Goal: Information Seeking & Learning: Learn about a topic

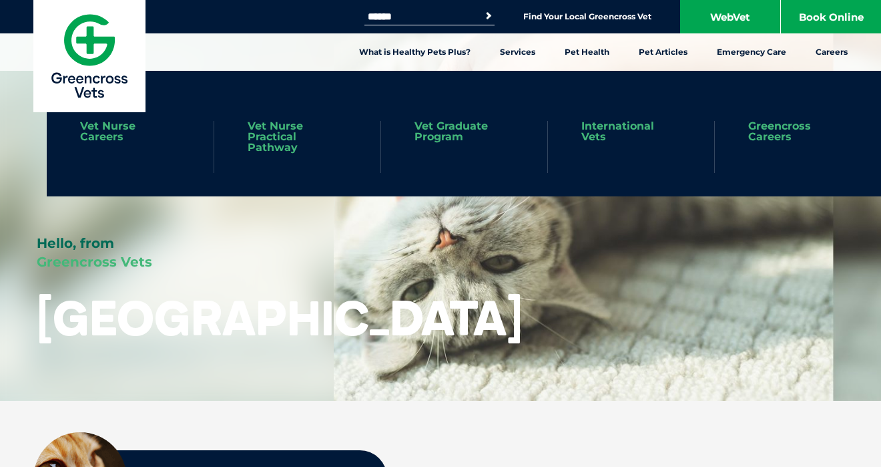
click at [766, 134] on link "Greencross Careers" at bounding box center [797, 131] width 99 height 21
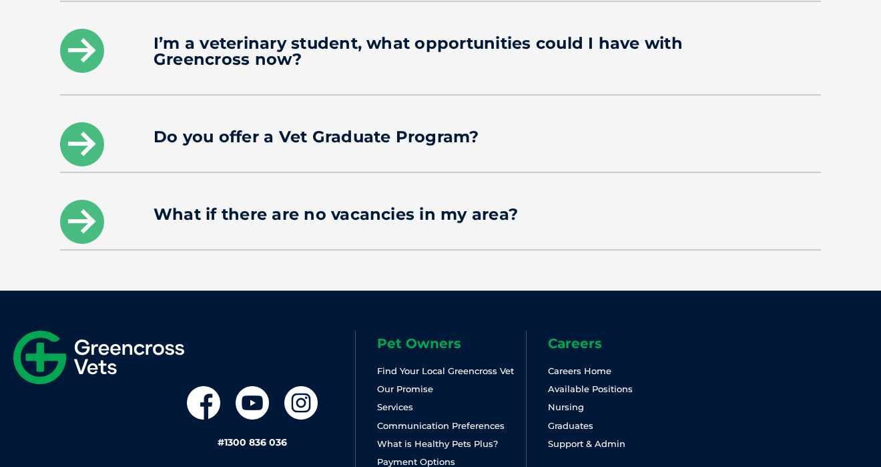
scroll to position [2207, 0]
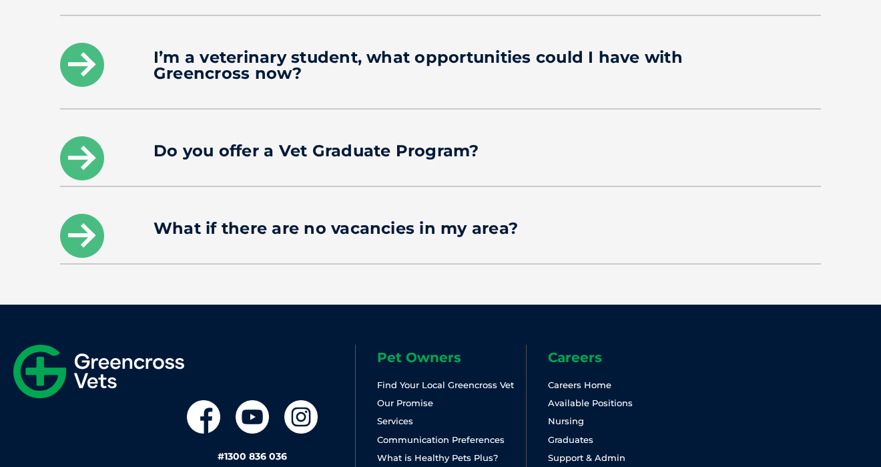
click at [378, 143] on h4 "Do you offer a Vet Graduate Program?" at bounding box center [441, 151] width 574 height 16
click at [79, 137] on icon at bounding box center [82, 158] width 44 height 44
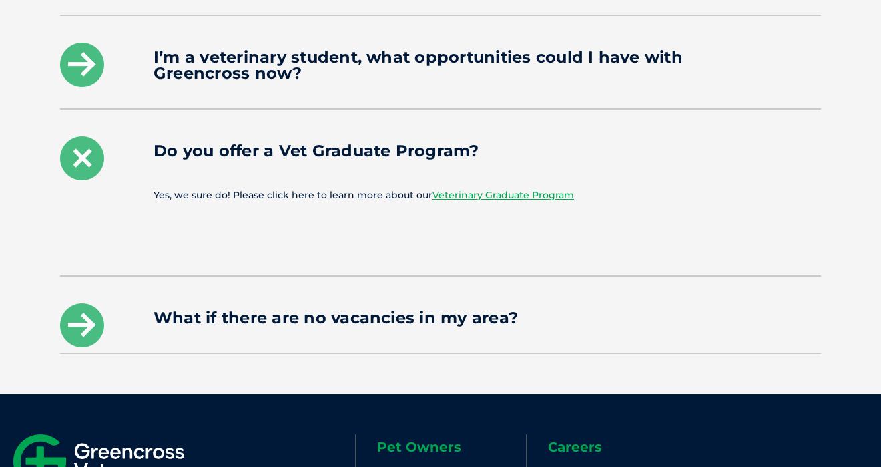
scroll to position [2191, 0]
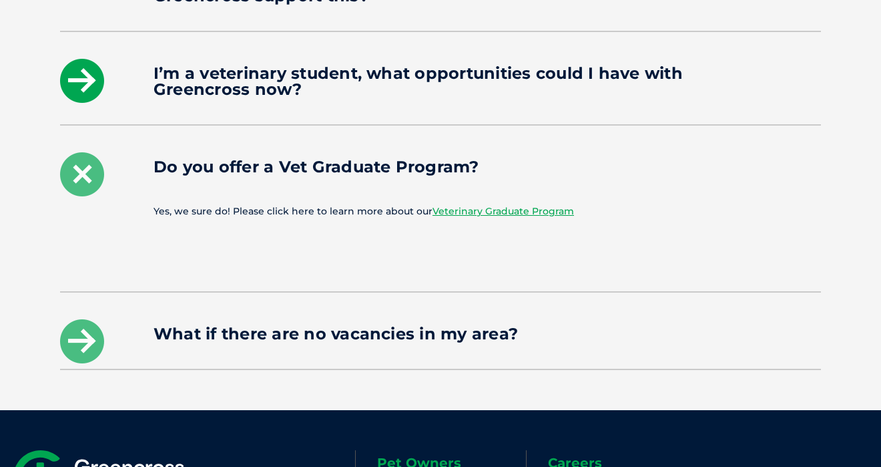
click at [92, 67] on icon at bounding box center [82, 81] width 44 height 44
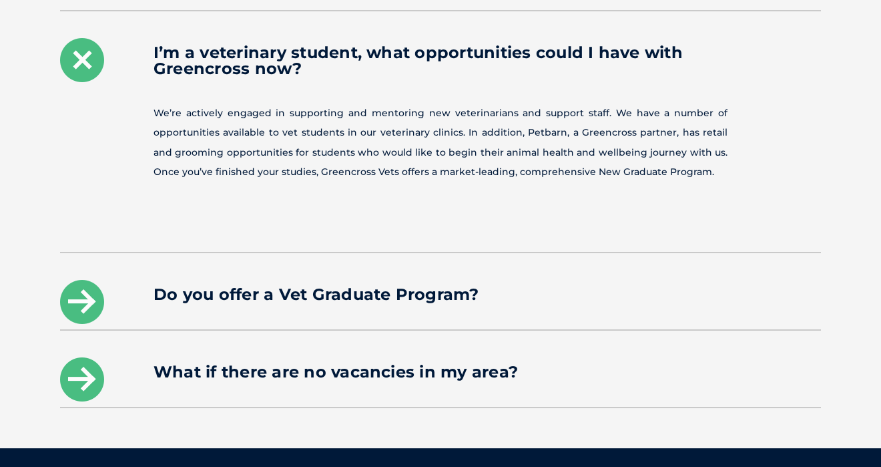
scroll to position [2218, 0]
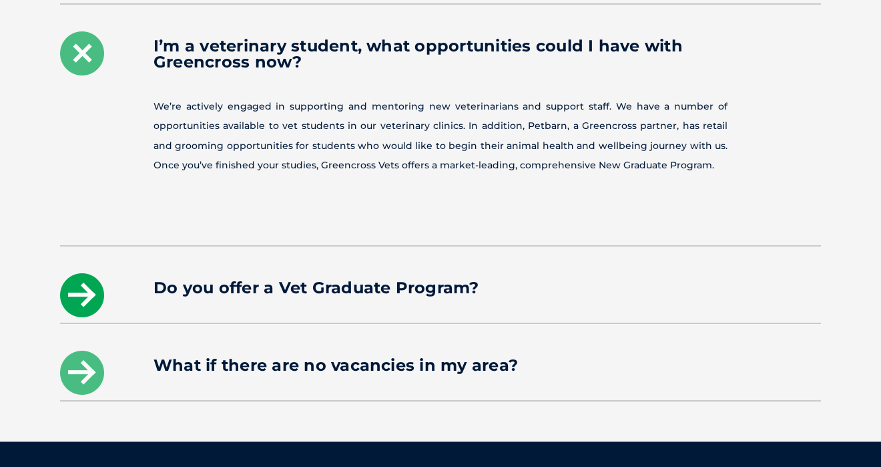
click at [99, 275] on icon at bounding box center [82, 295] width 44 height 44
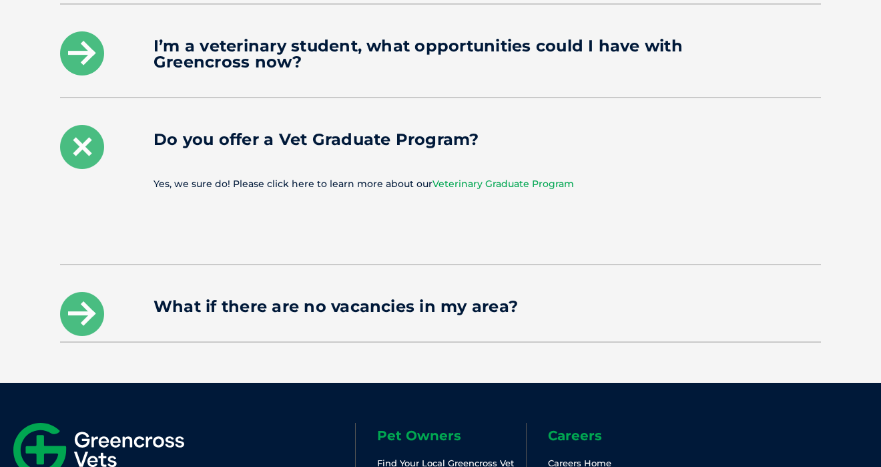
click at [485, 178] on link "Veterinary Graduate Program" at bounding box center [504, 184] width 142 height 12
click at [498, 178] on link "Veterinary Graduate Program" at bounding box center [504, 184] width 142 height 12
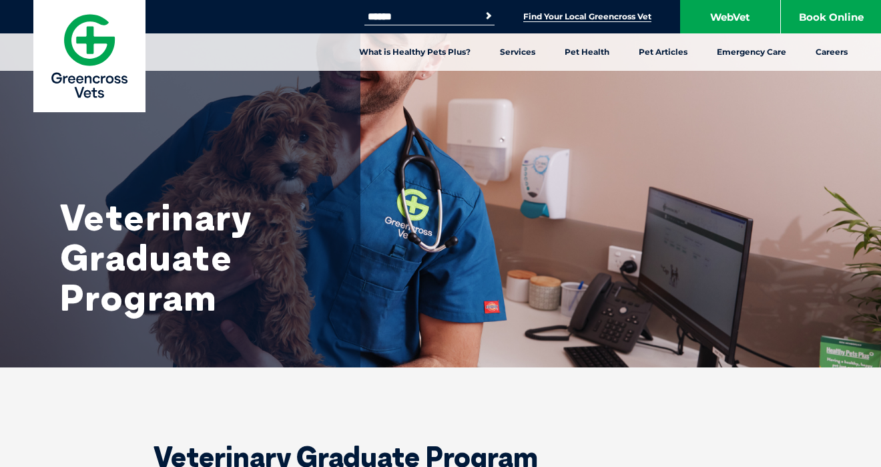
click at [615, 19] on link "Find Your Local Greencross Vet" at bounding box center [587, 16] width 128 height 11
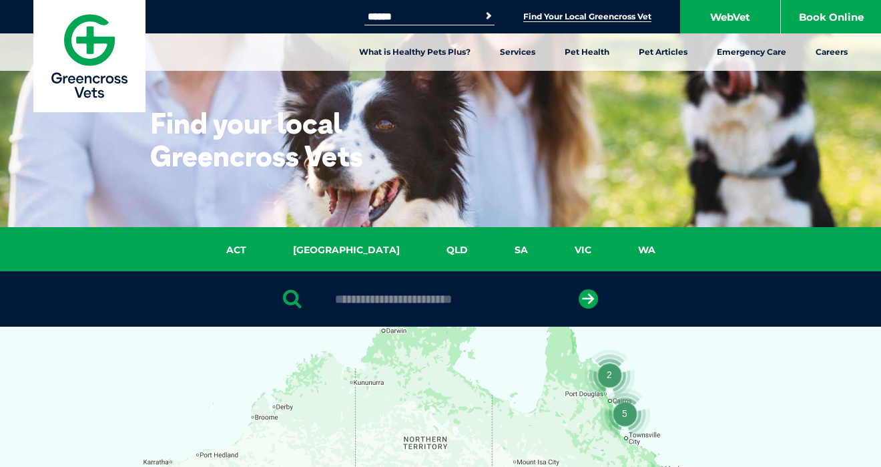
click at [342, 242] on link "NSW" at bounding box center [347, 249] width 154 height 15
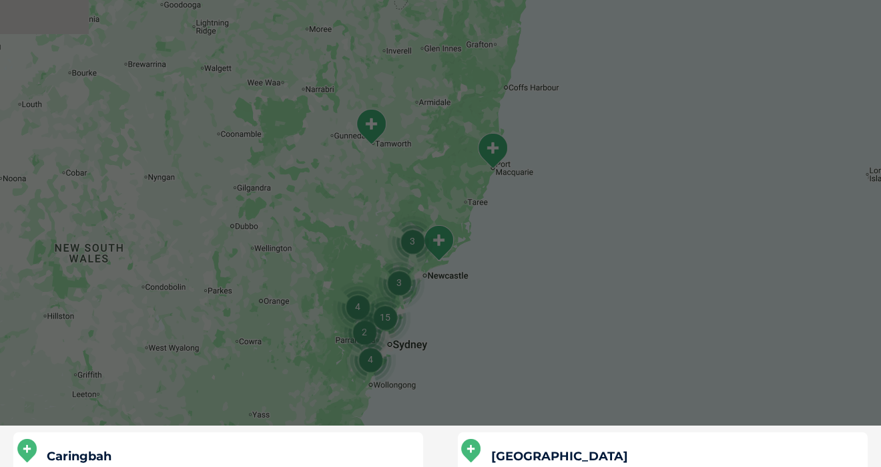
scroll to position [423, 0]
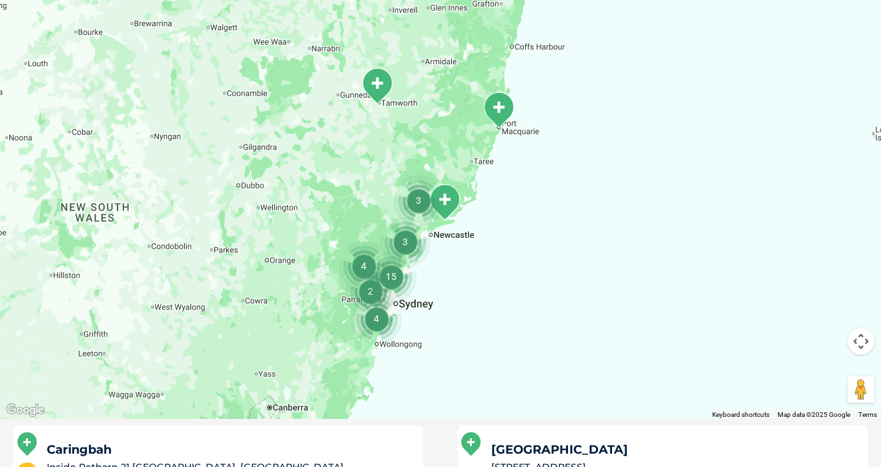
drag, startPoint x: 411, startPoint y: 341, endPoint x: 417, endPoint y: 291, distance: 50.5
click at [417, 291] on div at bounding box center [440, 160] width 881 height 515
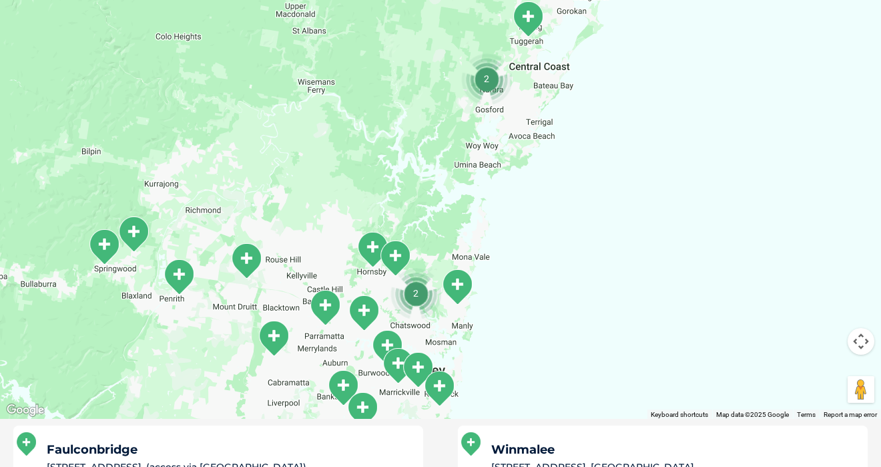
drag, startPoint x: 391, startPoint y: 320, endPoint x: 389, endPoint y: 253, distance: 67.5
click at [389, 253] on div at bounding box center [440, 160] width 881 height 515
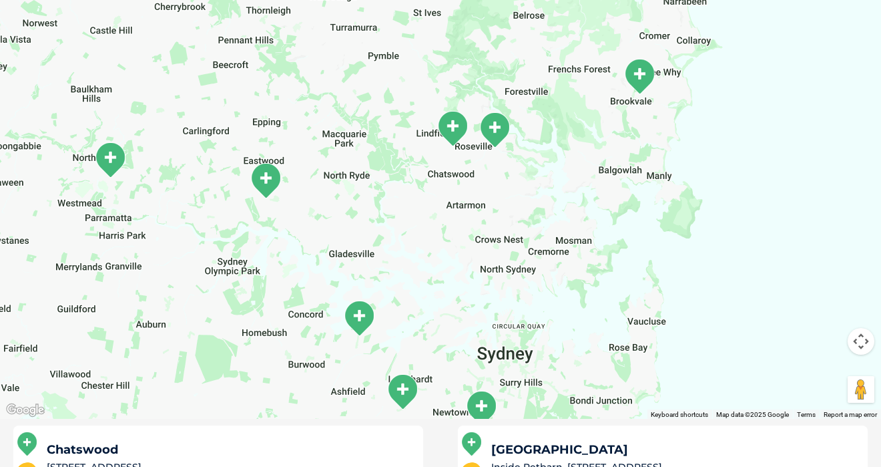
drag, startPoint x: 422, startPoint y: 298, endPoint x: 429, endPoint y: 168, distance: 131.0
click at [429, 168] on div at bounding box center [440, 160] width 881 height 515
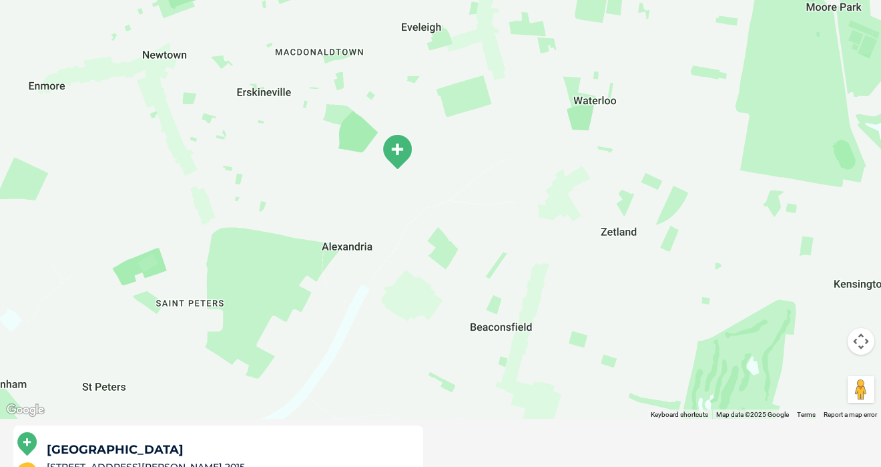
drag, startPoint x: 461, startPoint y: 164, endPoint x: 464, endPoint y: 216, distance: 51.5
click at [464, 216] on div at bounding box center [440, 160] width 881 height 515
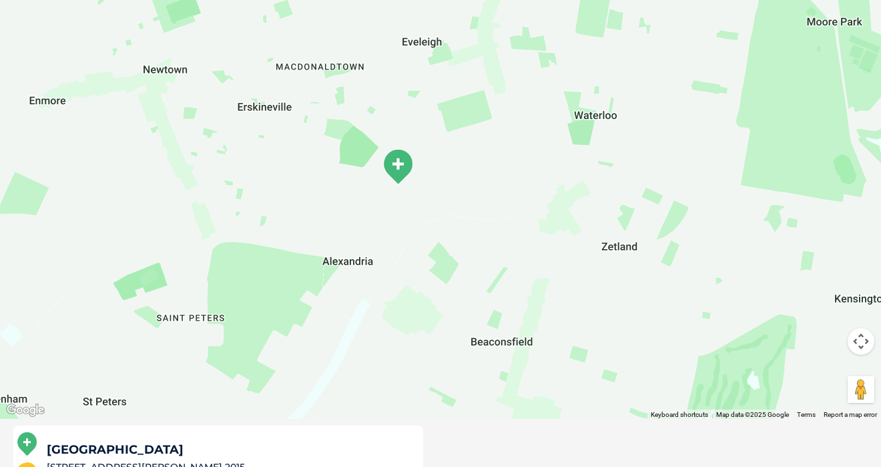
click at [402, 177] on img "Alexandria" at bounding box center [397, 166] width 33 height 37
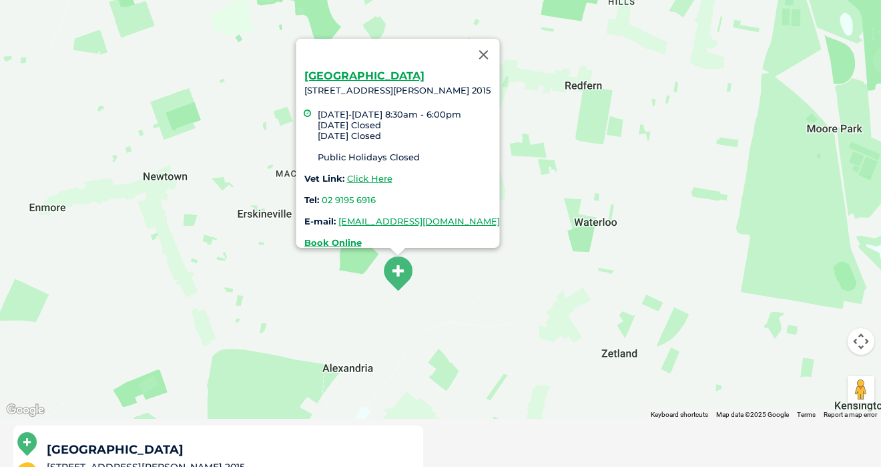
drag, startPoint x: 484, startPoint y: 199, endPoint x: 484, endPoint y: 300, distance: 100.8
click at [484, 300] on div "Alexandria 175 McEvoy Street, Alexandria 2015 Monday-Friday 8:30am - 6:00pm Sat…" at bounding box center [440, 160] width 881 height 515
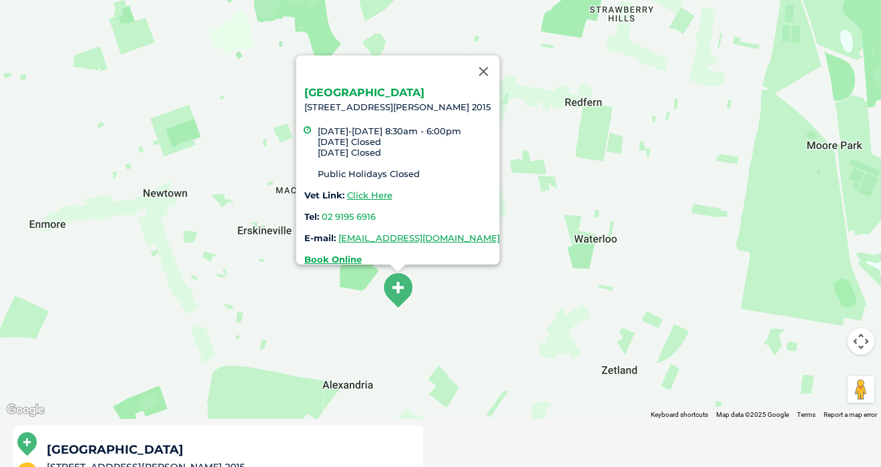
click at [312, 86] on link "Alexandria" at bounding box center [364, 92] width 120 height 13
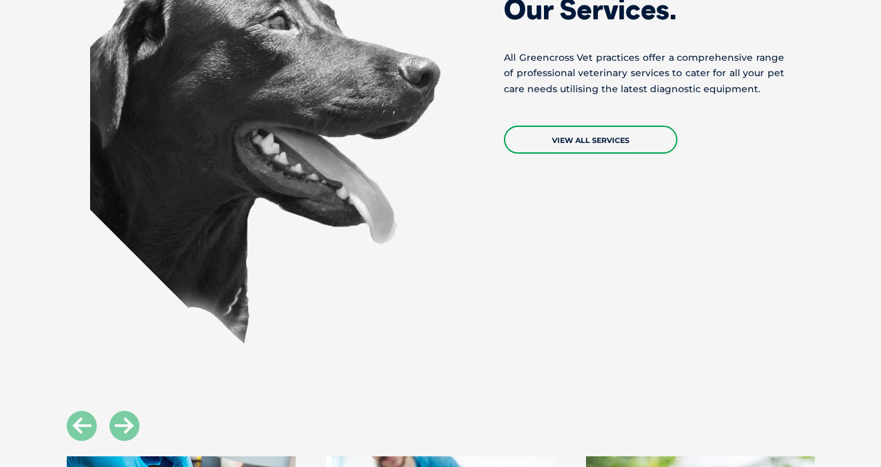
scroll to position [1037, 0]
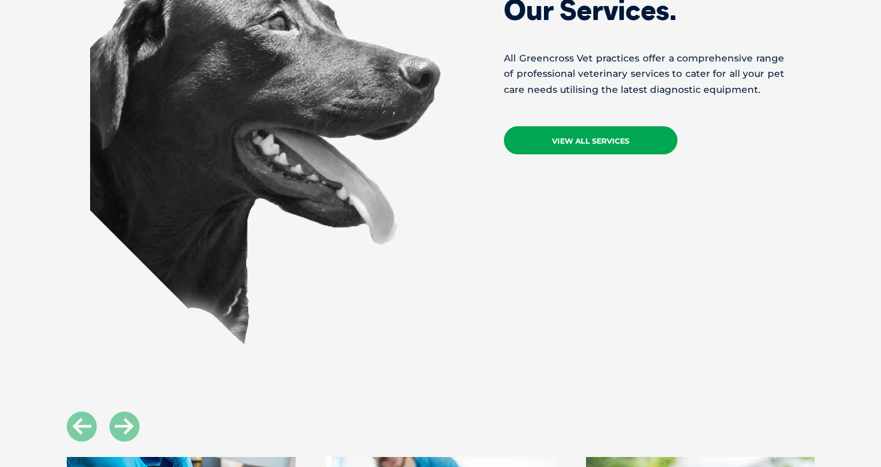
click at [560, 126] on link "View All Services" at bounding box center [591, 140] width 174 height 28
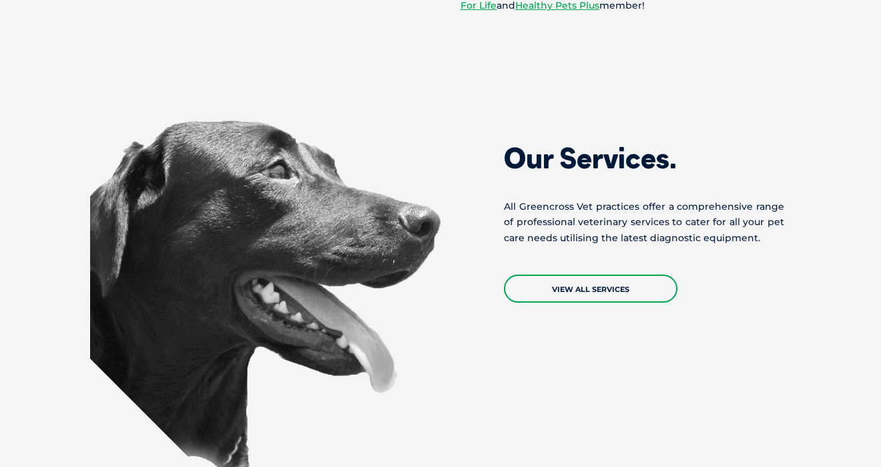
scroll to position [890, 0]
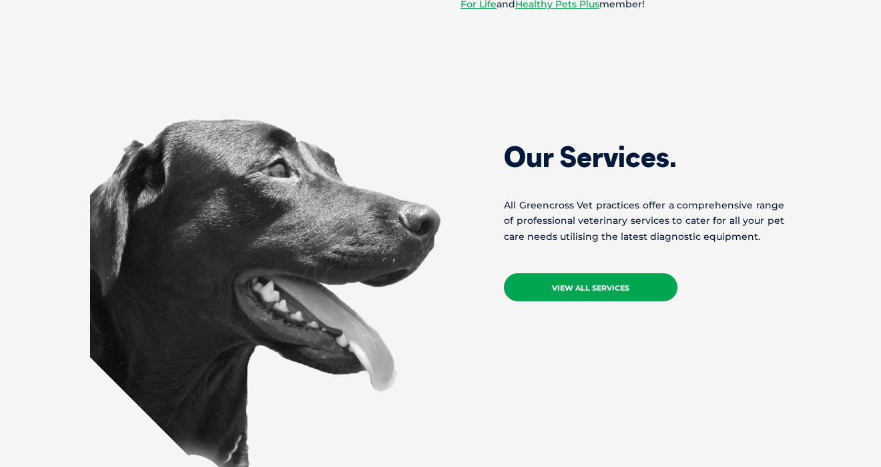
click at [579, 273] on link "View All Services" at bounding box center [591, 287] width 174 height 28
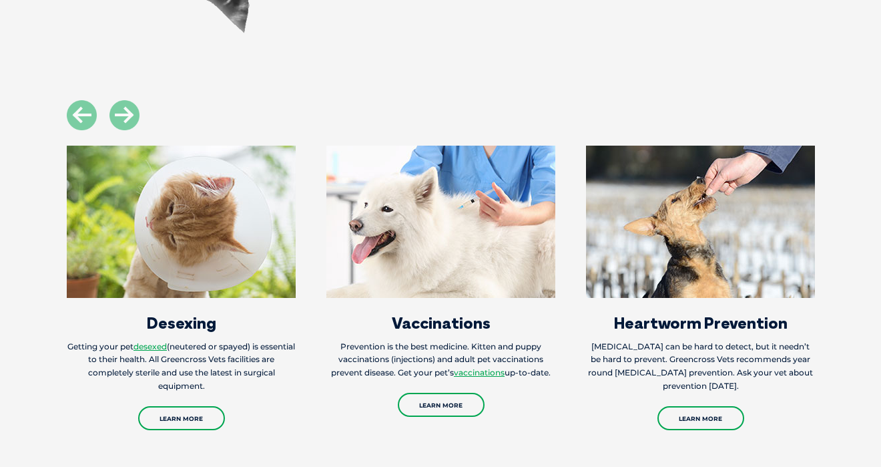
scroll to position [1340, 0]
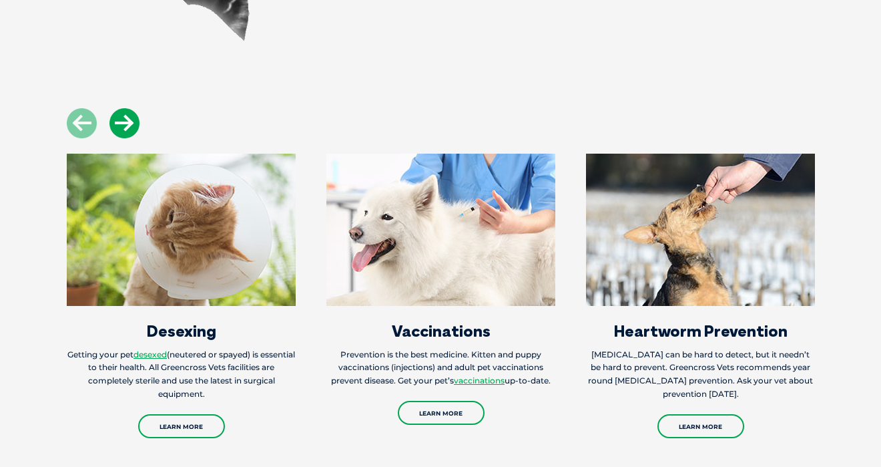
click at [122, 108] on icon at bounding box center [124, 123] width 30 height 30
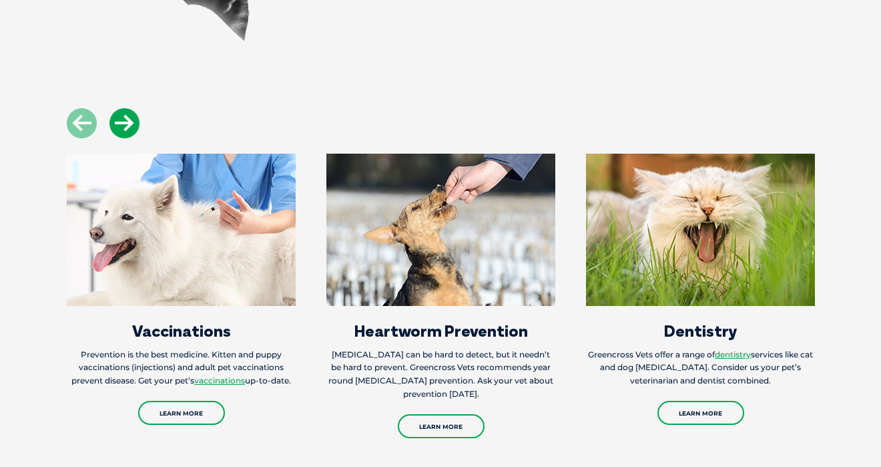
click at [122, 108] on icon at bounding box center [124, 123] width 30 height 30
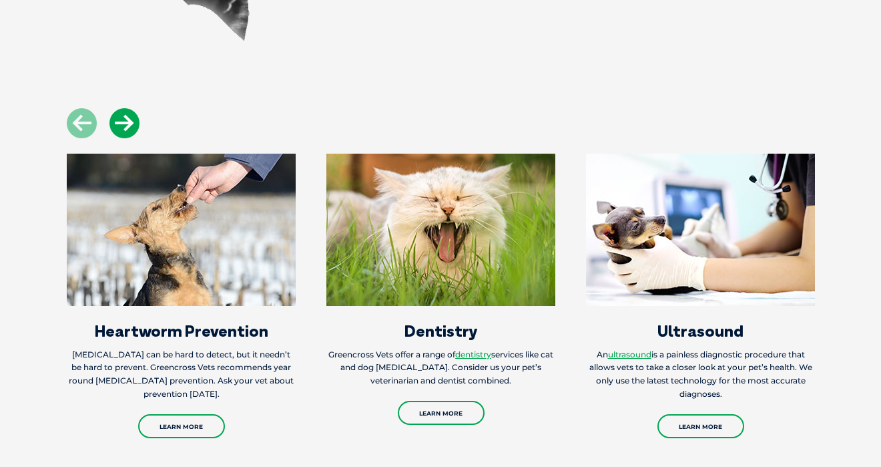
click at [122, 108] on icon at bounding box center [124, 123] width 30 height 30
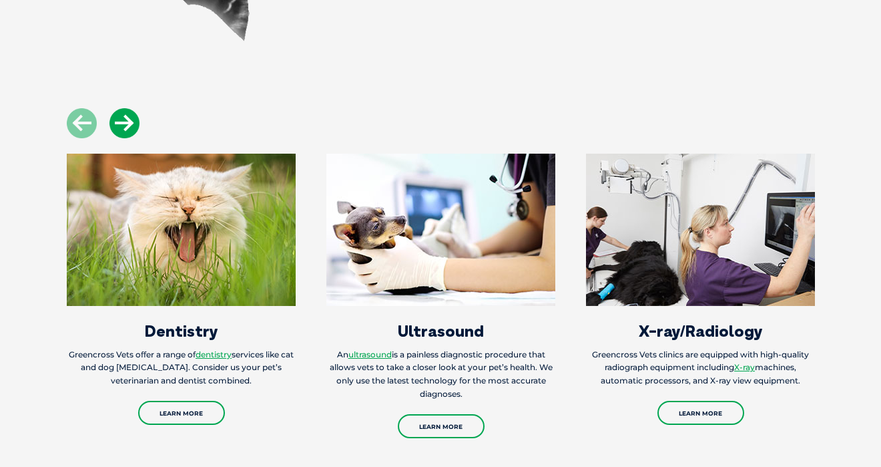
click at [122, 108] on icon at bounding box center [124, 123] width 30 height 30
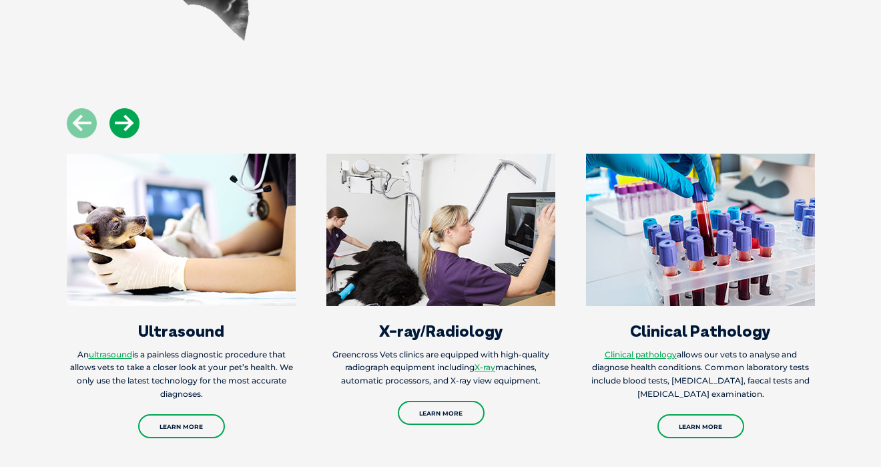
click at [122, 108] on icon at bounding box center [124, 123] width 30 height 30
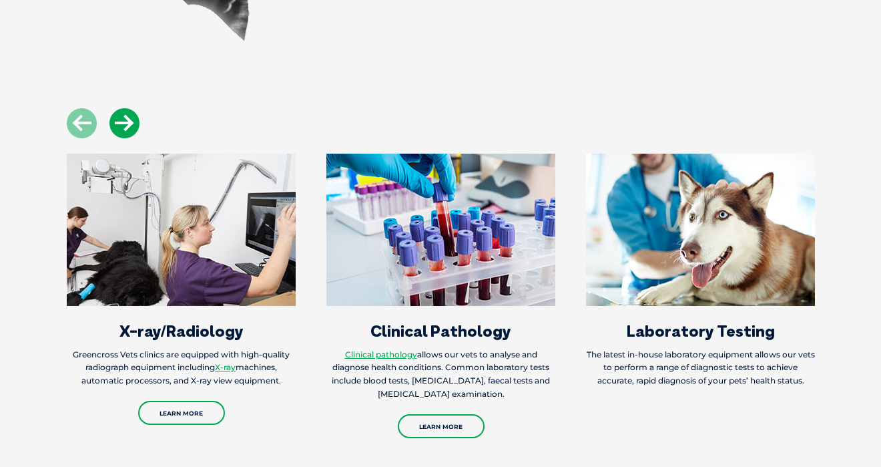
click at [122, 108] on icon at bounding box center [124, 123] width 30 height 30
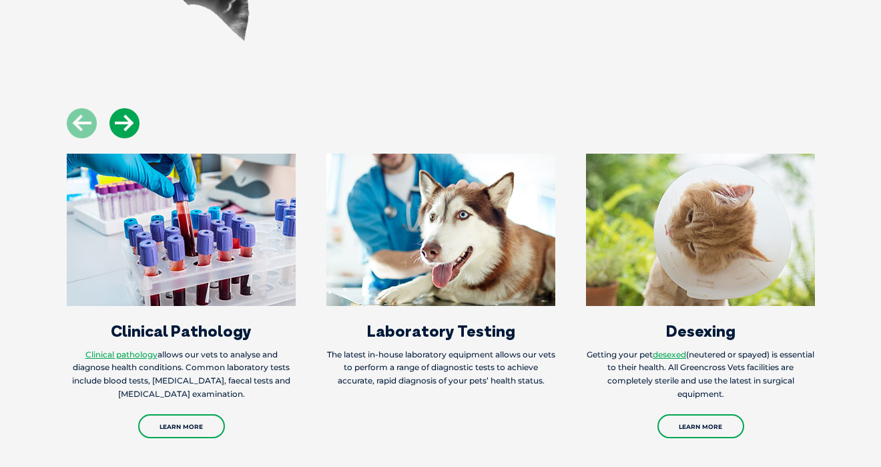
click at [122, 108] on icon at bounding box center [124, 123] width 30 height 30
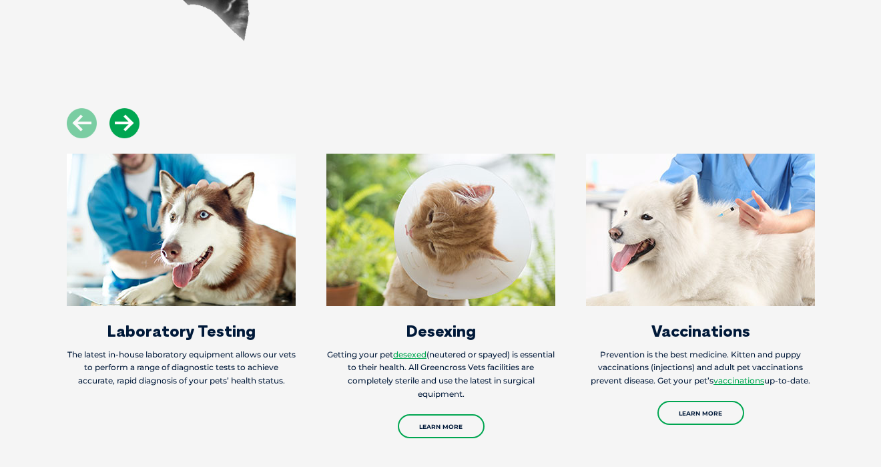
click at [122, 108] on icon at bounding box center [124, 123] width 30 height 30
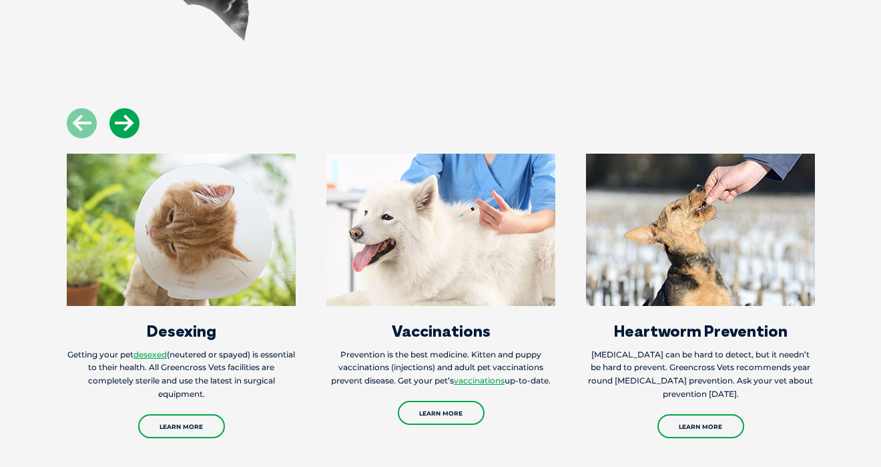
click at [122, 108] on icon at bounding box center [124, 123] width 30 height 30
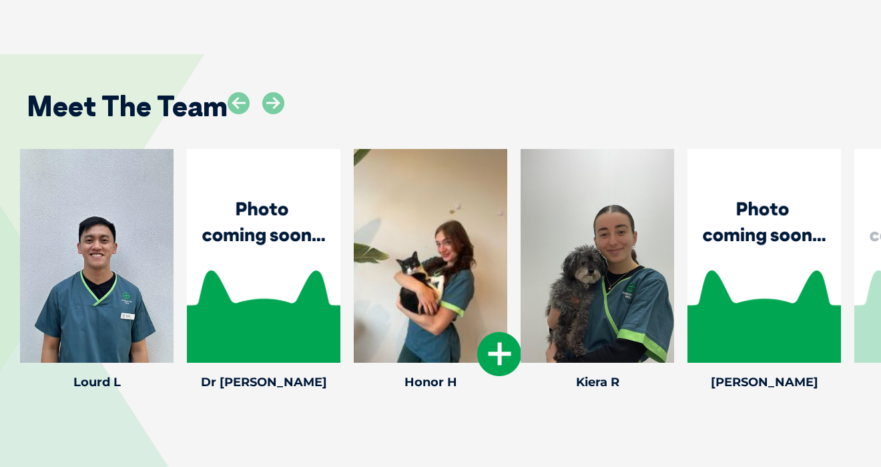
scroll to position [1825, 0]
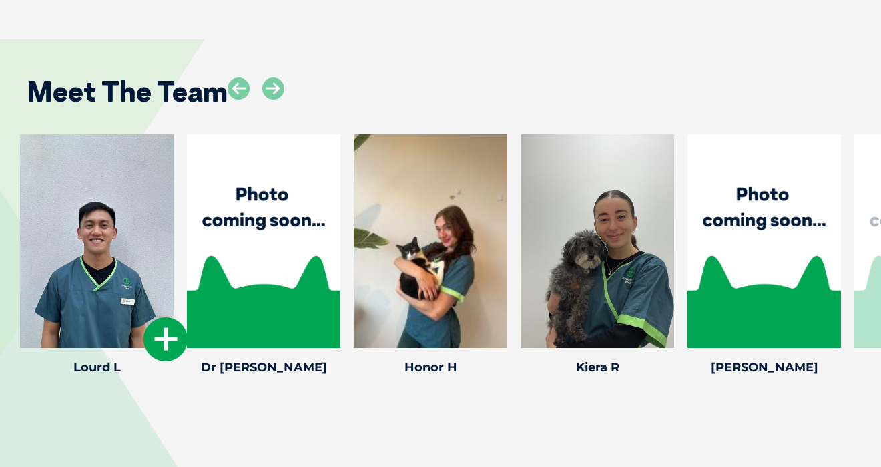
click at [123, 214] on div at bounding box center [97, 241] width 154 height 214
click at [164, 317] on icon at bounding box center [166, 339] width 44 height 44
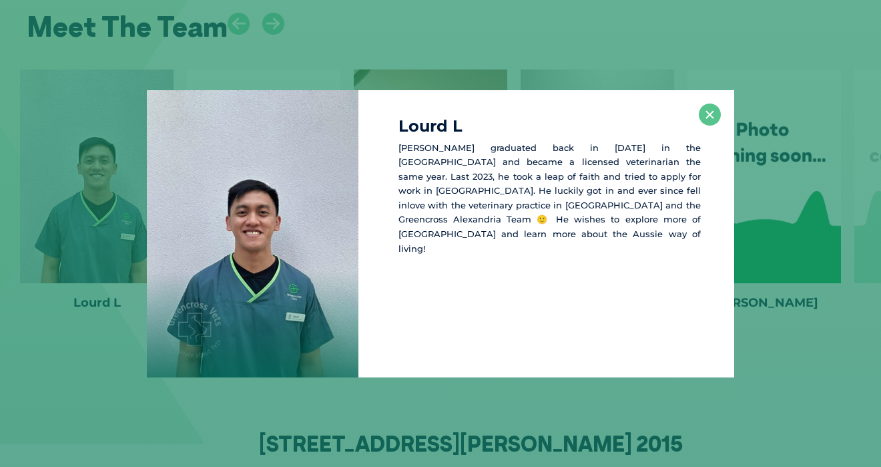
scroll to position [1890, 0]
click at [708, 115] on button "×" at bounding box center [710, 114] width 22 height 22
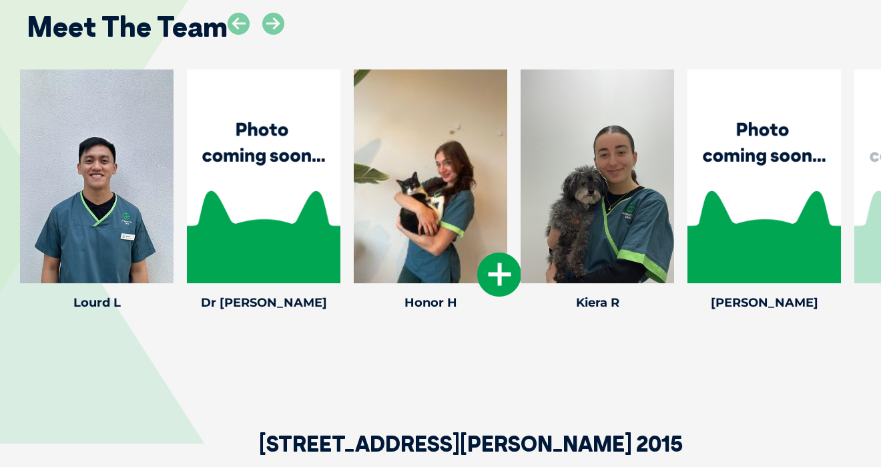
click at [499, 252] on icon at bounding box center [499, 274] width 44 height 44
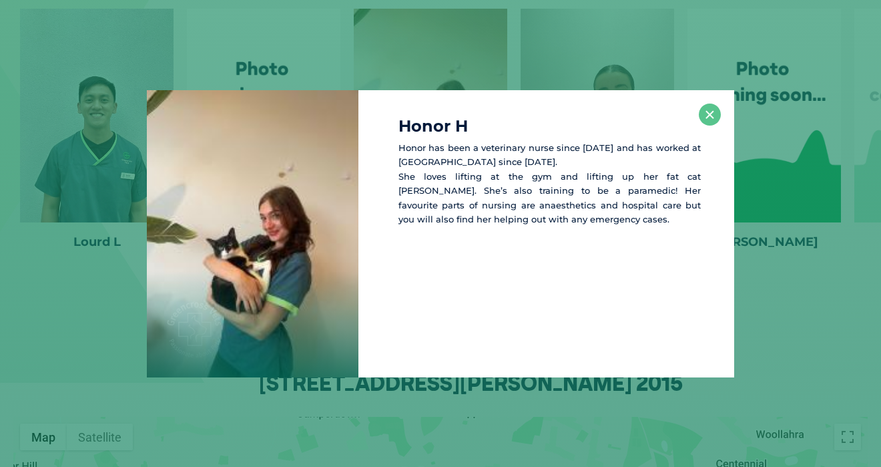
scroll to position [1955, 0]
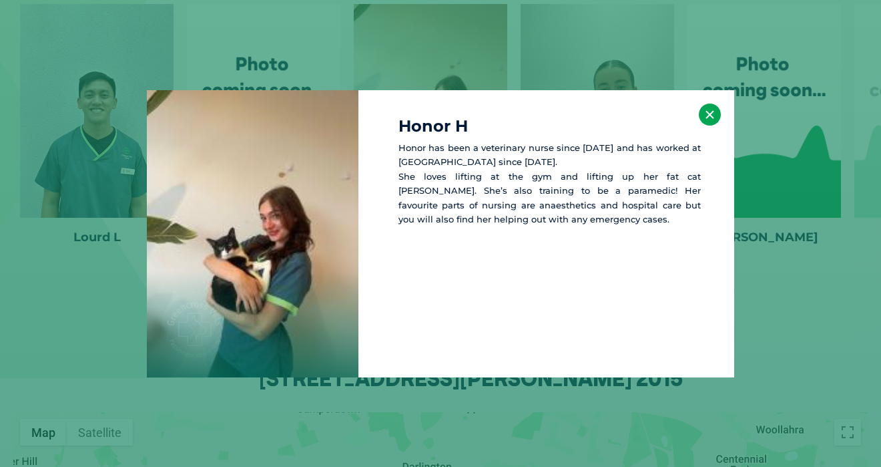
click at [708, 109] on button "×" at bounding box center [710, 114] width 22 height 22
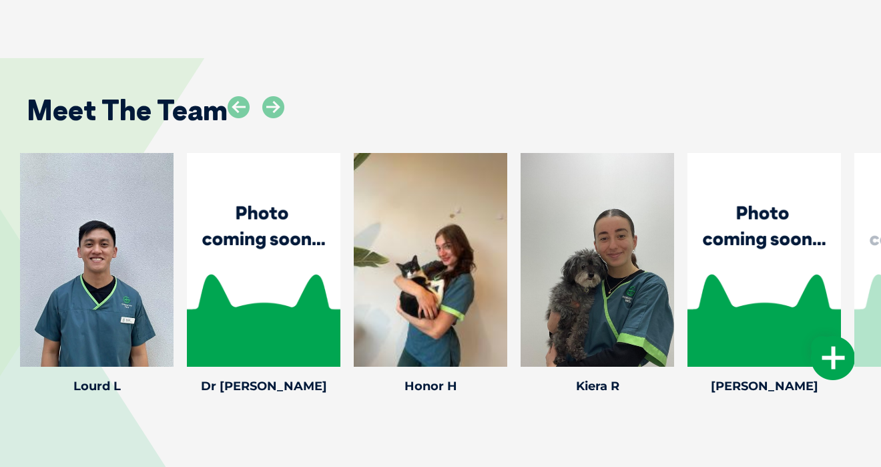
scroll to position [1809, 0]
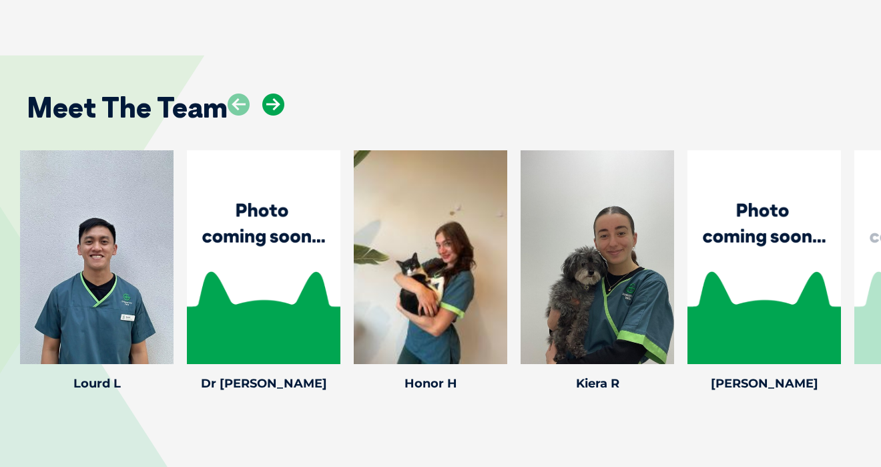
click at [282, 93] on icon at bounding box center [273, 104] width 22 height 22
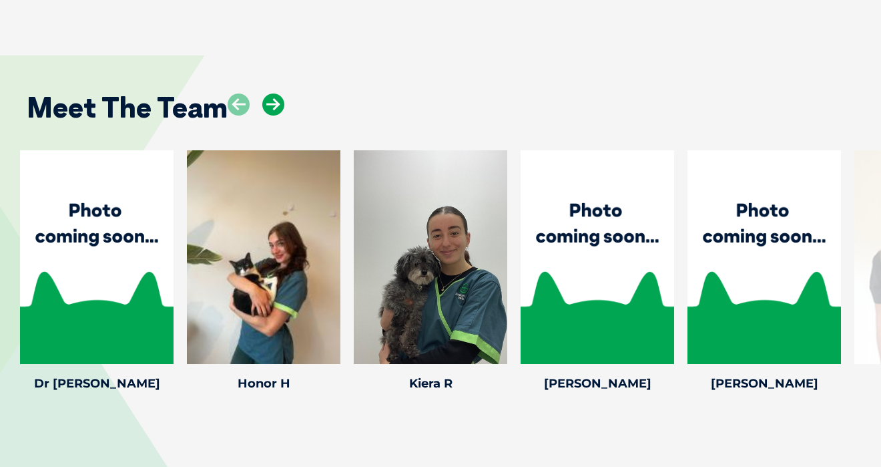
click at [281, 93] on icon at bounding box center [273, 104] width 22 height 22
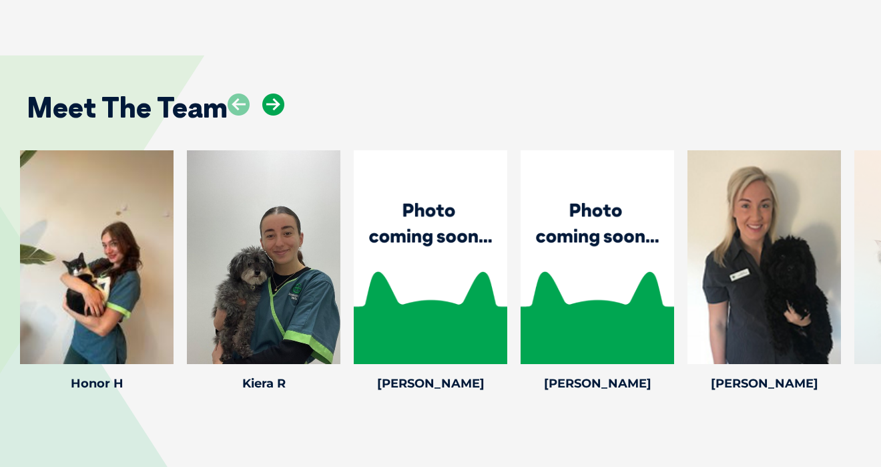
click at [281, 93] on icon at bounding box center [273, 104] width 22 height 22
click at [279, 93] on icon at bounding box center [273, 104] width 22 height 22
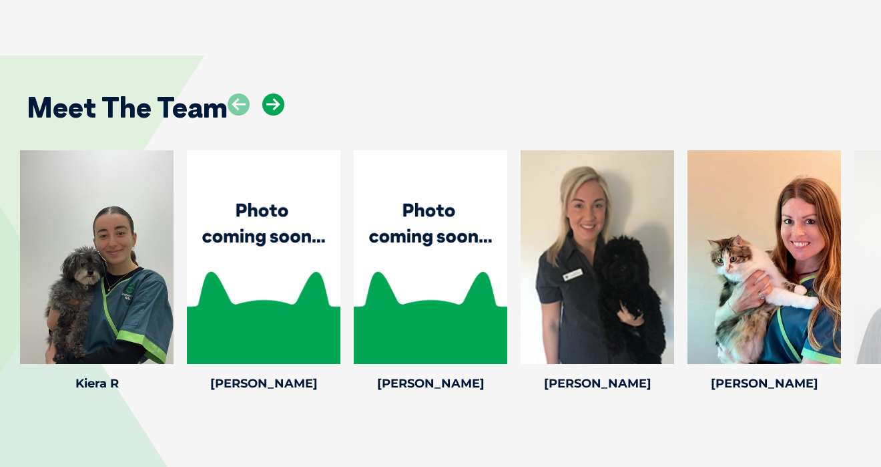
click at [279, 93] on icon at bounding box center [273, 104] width 22 height 22
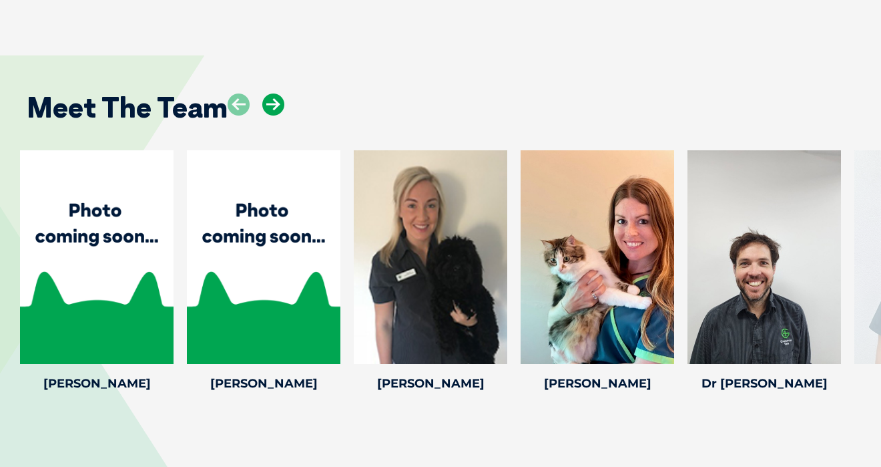
click at [279, 93] on icon at bounding box center [273, 104] width 22 height 22
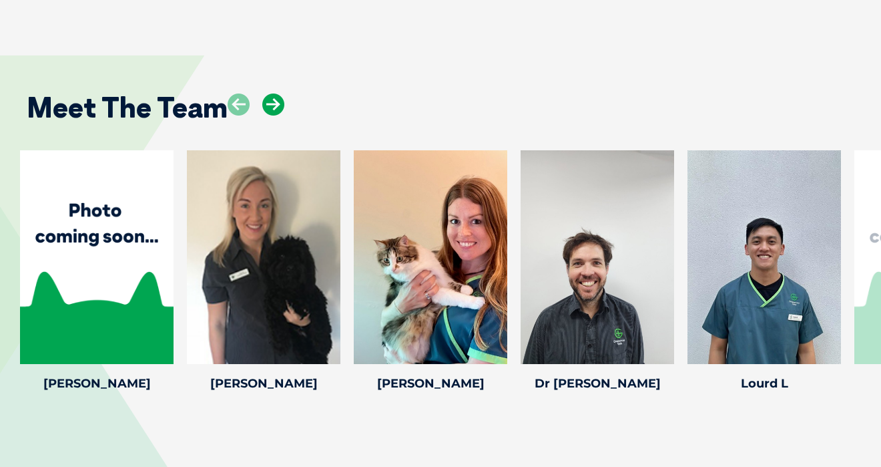
click at [279, 93] on icon at bounding box center [273, 104] width 22 height 22
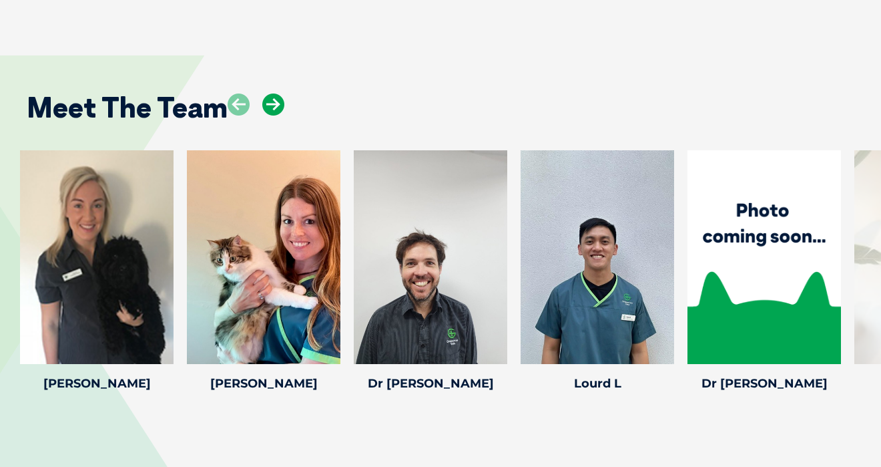
click at [279, 93] on icon at bounding box center [273, 104] width 22 height 22
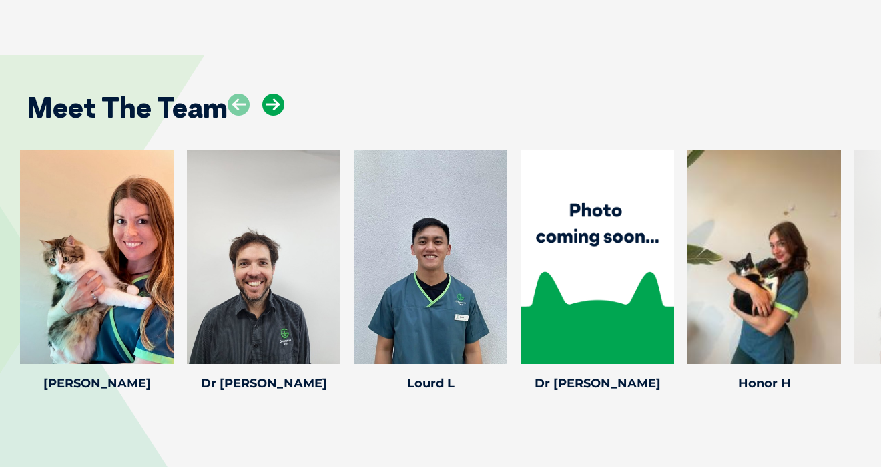
click at [279, 93] on icon at bounding box center [273, 104] width 22 height 22
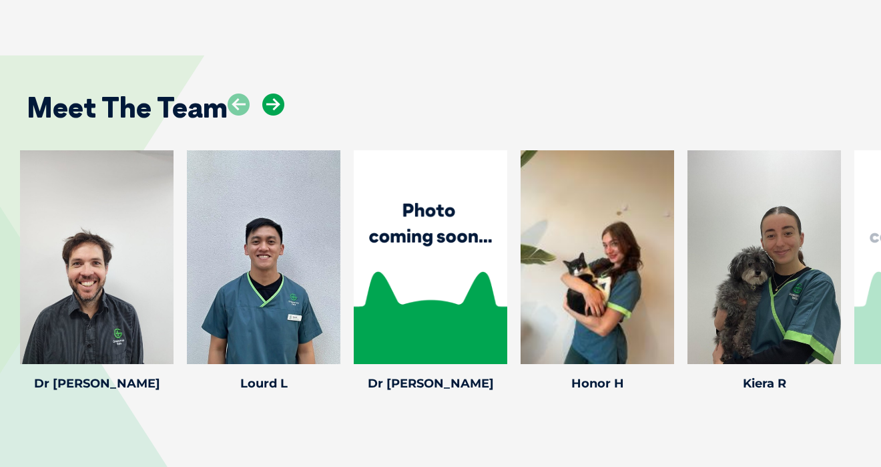
click at [279, 93] on icon at bounding box center [273, 104] width 22 height 22
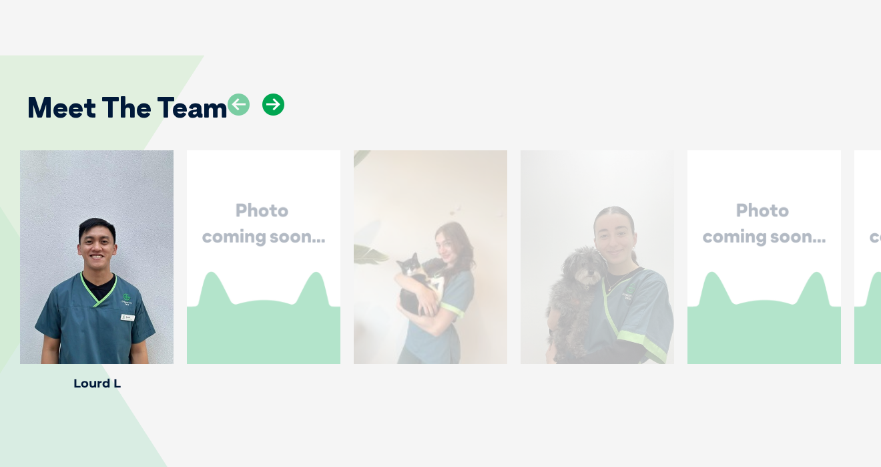
click at [279, 93] on icon at bounding box center [273, 104] width 22 height 22
click at [249, 93] on icon at bounding box center [239, 104] width 22 height 22
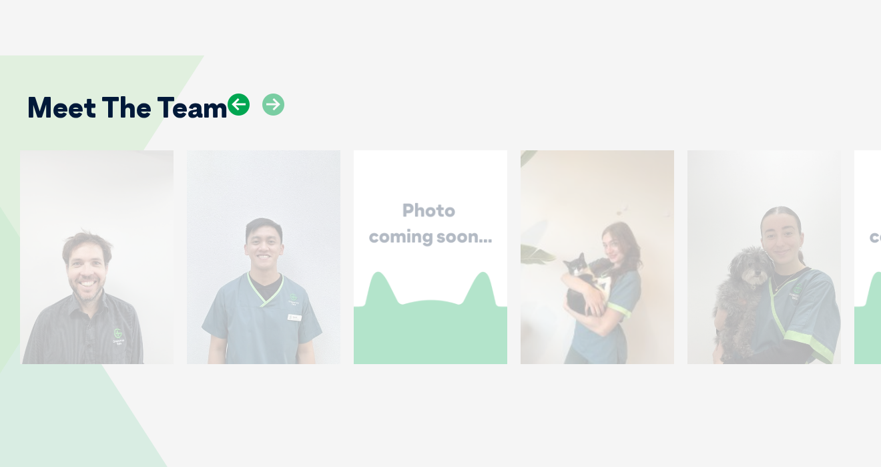
click at [249, 93] on icon at bounding box center [239, 104] width 22 height 22
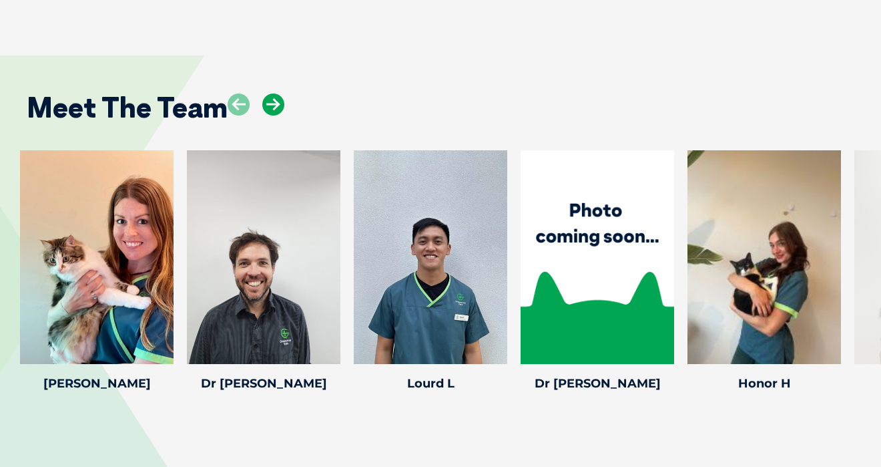
click at [274, 93] on icon at bounding box center [273, 104] width 22 height 22
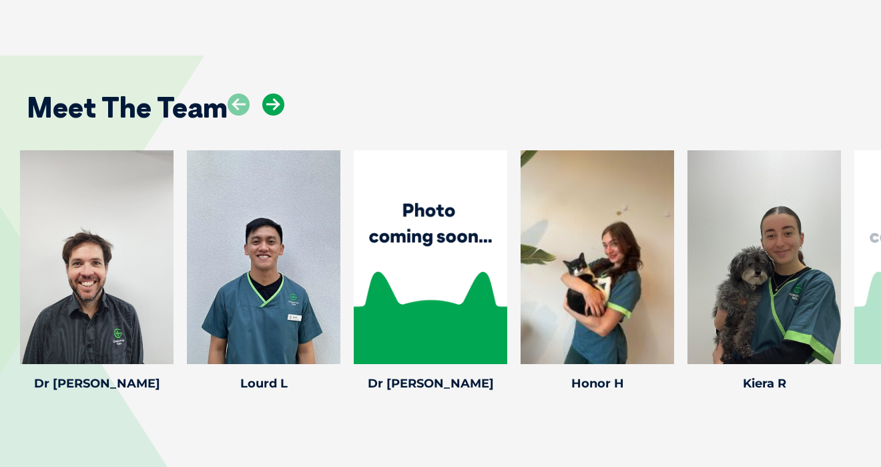
click at [274, 93] on icon at bounding box center [273, 104] width 22 height 22
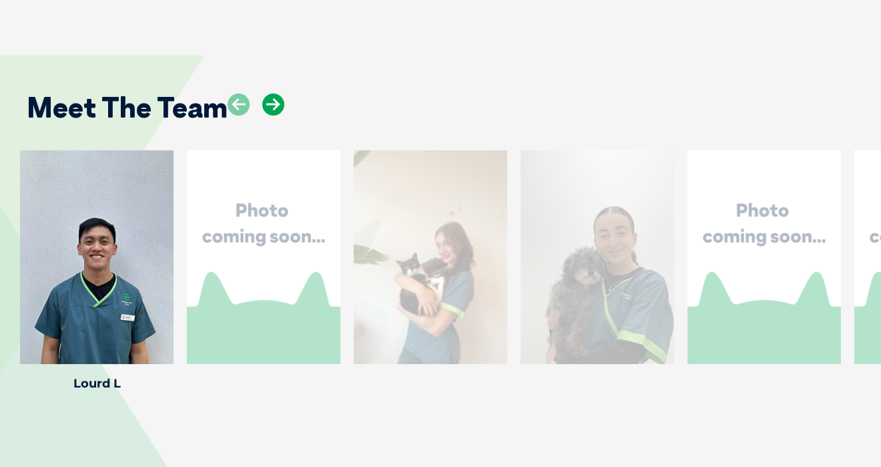
click at [274, 93] on icon at bounding box center [273, 104] width 22 height 22
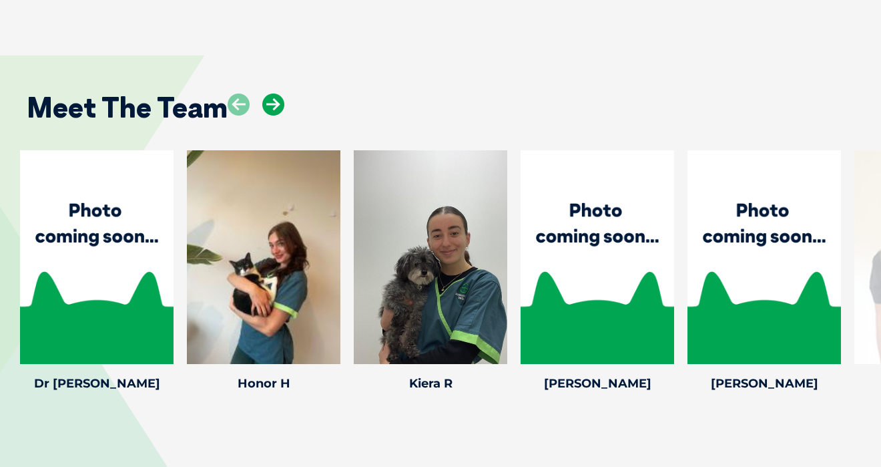
click at [274, 93] on icon at bounding box center [273, 104] width 22 height 22
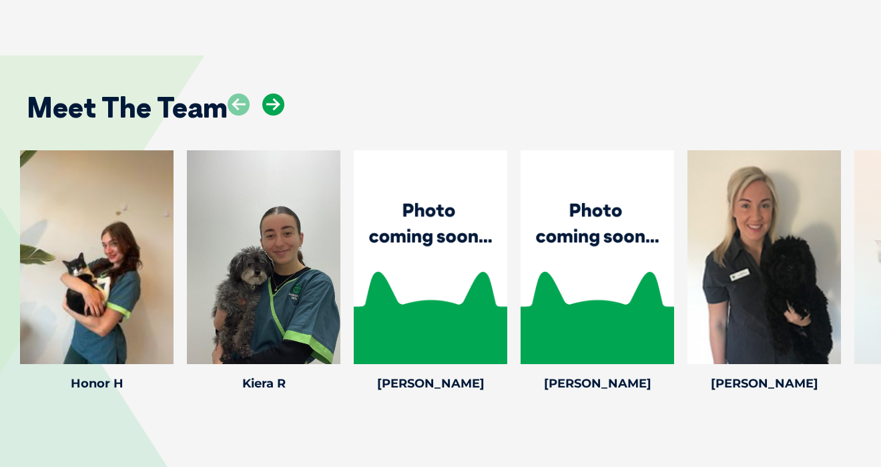
click at [274, 93] on icon at bounding box center [273, 104] width 22 height 22
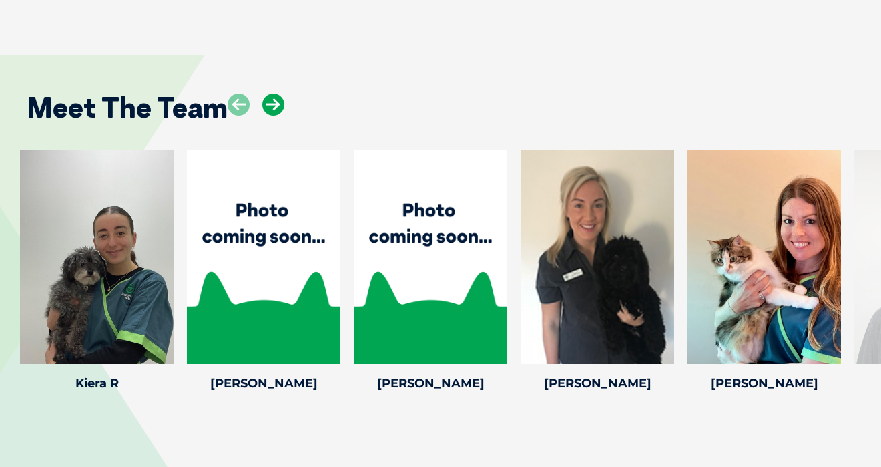
click at [274, 93] on icon at bounding box center [273, 104] width 22 height 22
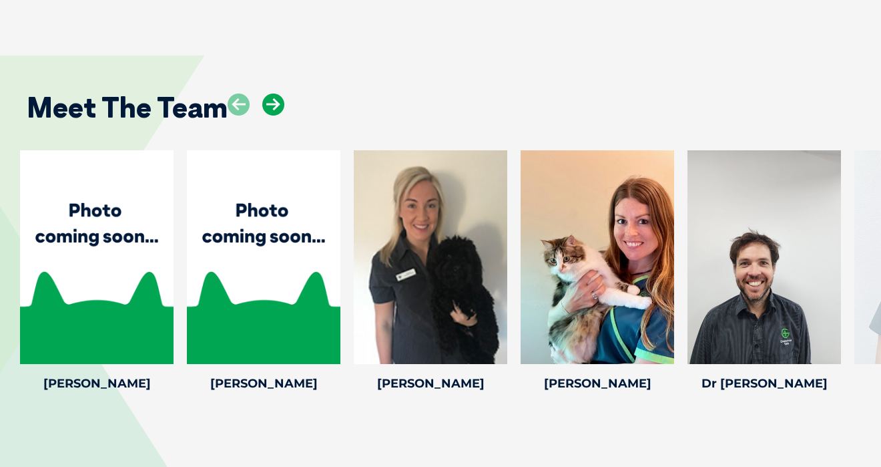
click at [274, 93] on icon at bounding box center [273, 104] width 22 height 22
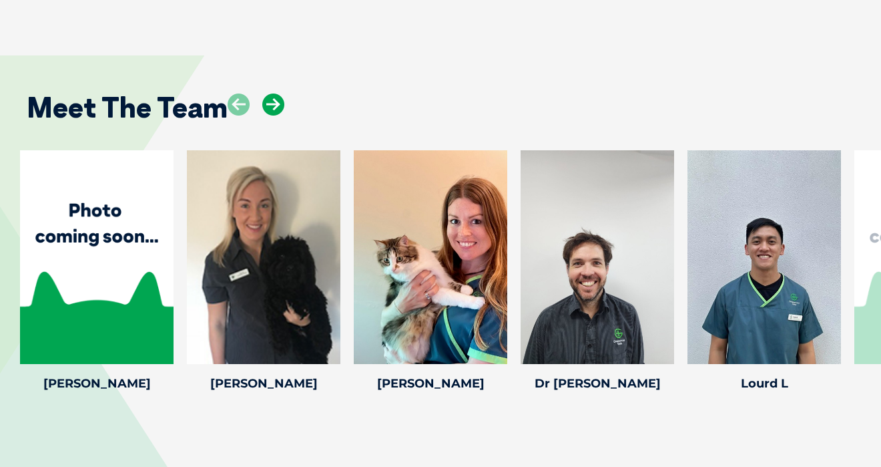
click at [274, 93] on icon at bounding box center [273, 104] width 22 height 22
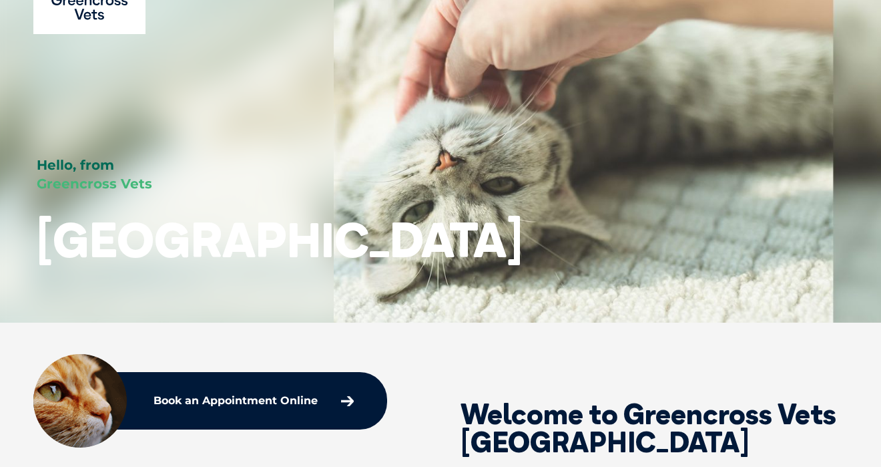
scroll to position [0, 0]
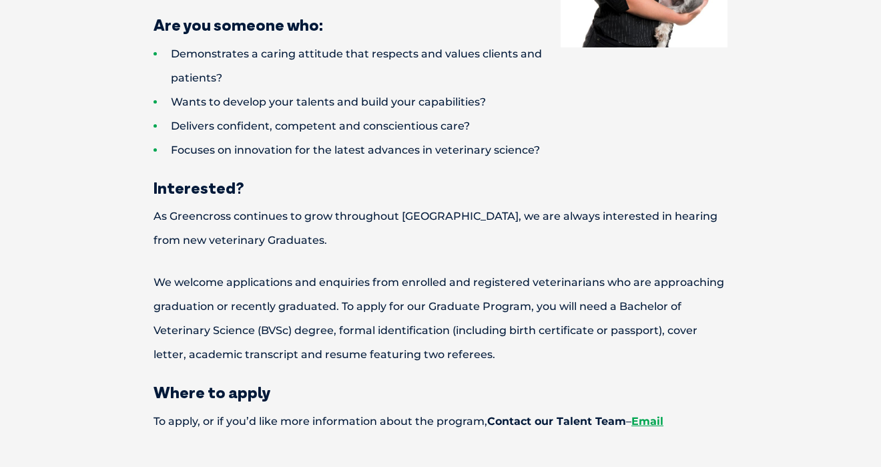
scroll to position [1316, 0]
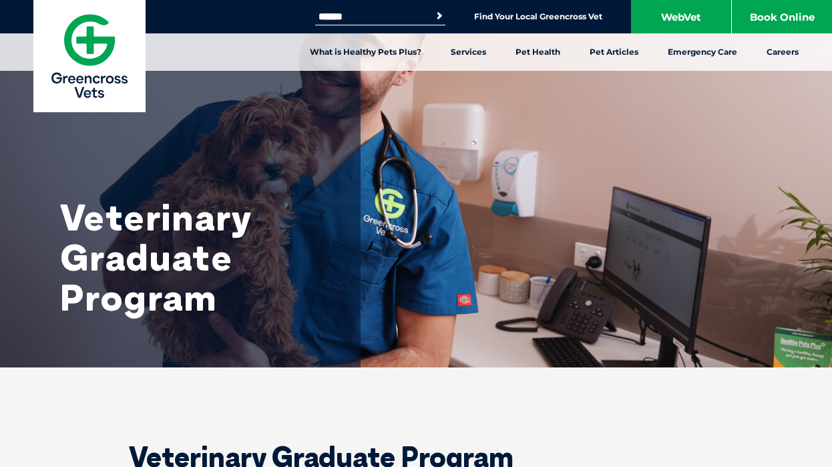
click at [81, 41] on img at bounding box center [89, 56] width 112 height 112
